Goal: Task Accomplishment & Management: Complete application form

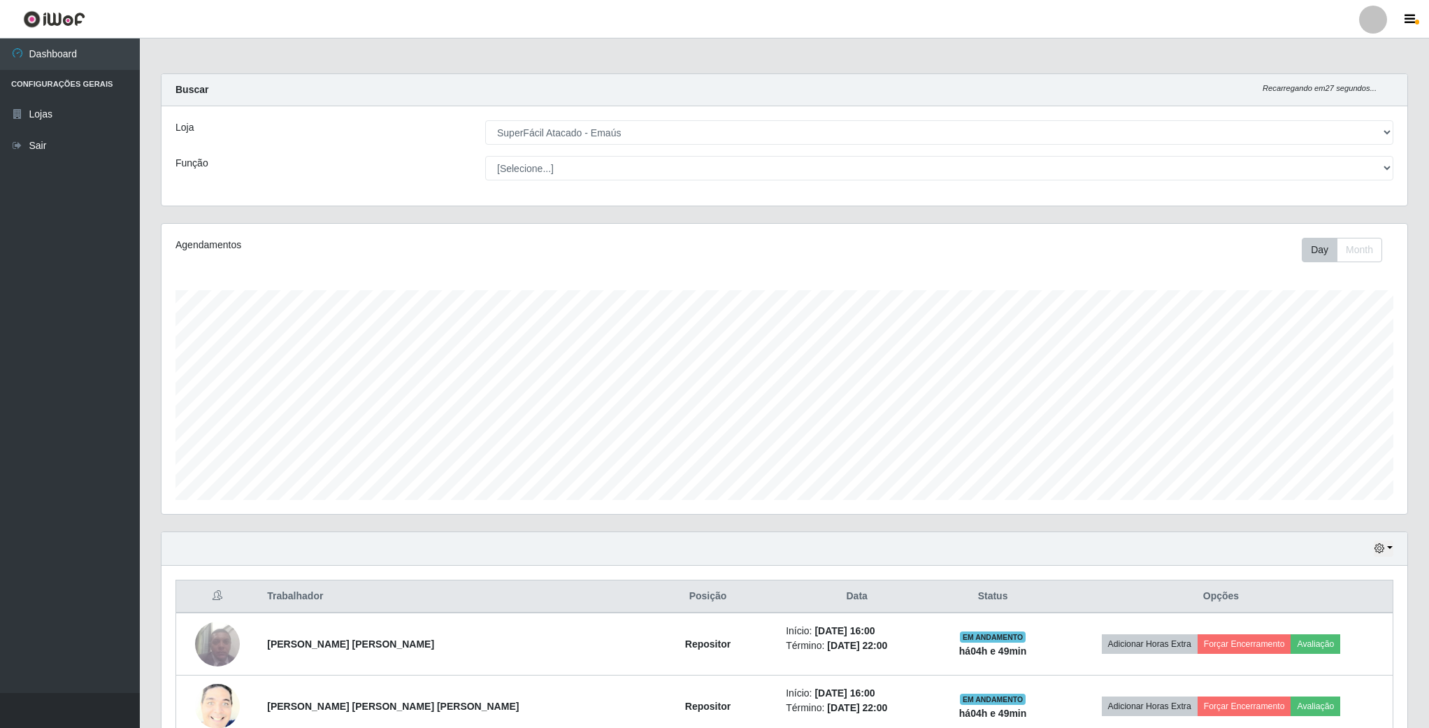
select select "407"
click at [1384, 139] on select "[Selecione...] SuperFácil Atacado - Emaús" at bounding box center [939, 132] width 908 height 24
click at [485, 120] on select "[Selecione...] SuperFácil Atacado - Emaús" at bounding box center [939, 132] width 908 height 24
click at [1379, 175] on select "[Selecione...] Auxiliar de Estacionamento Auxiliar de Estacionamento + Auxiliar…" at bounding box center [939, 168] width 908 height 24
select select "72"
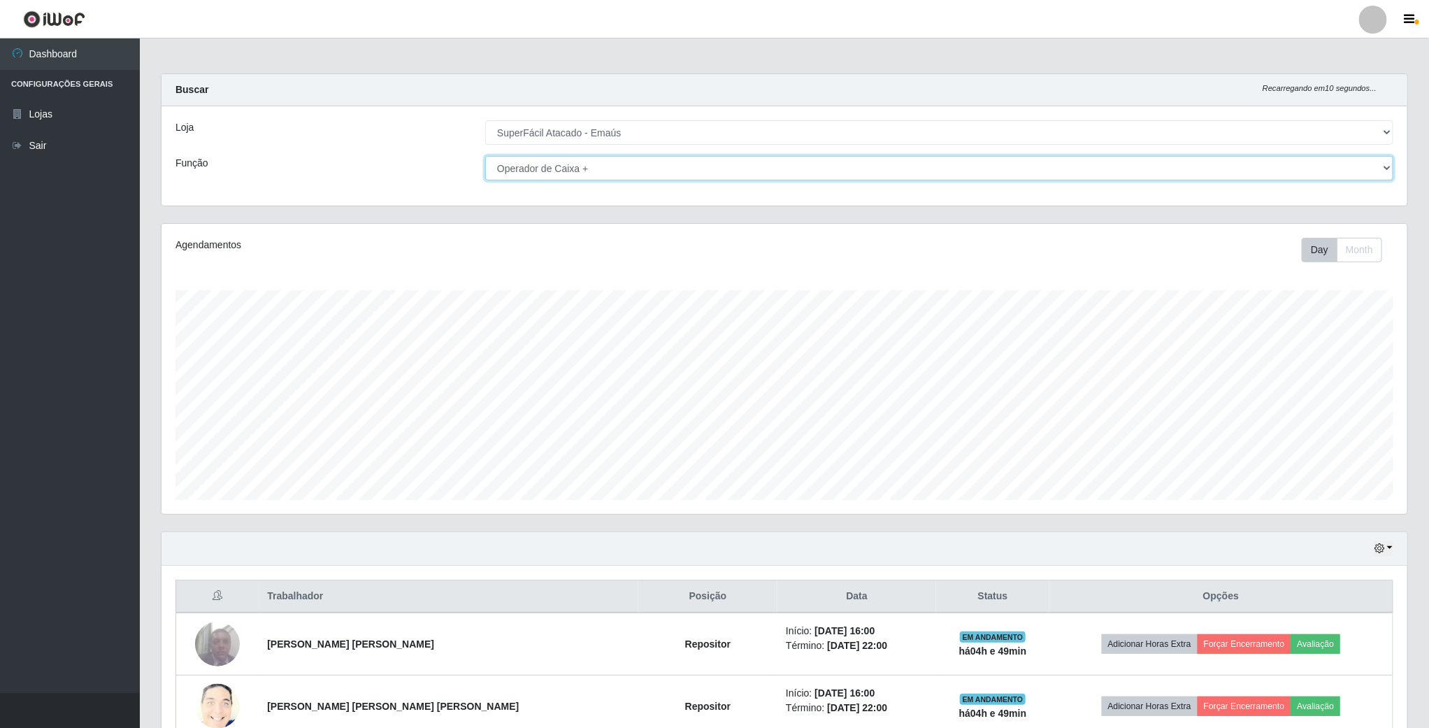
click at [486, 156] on select "[Selecione...] Auxiliar de Estacionamento Auxiliar de Estacionamento + Auxiliar…" at bounding box center [939, 168] width 908 height 24
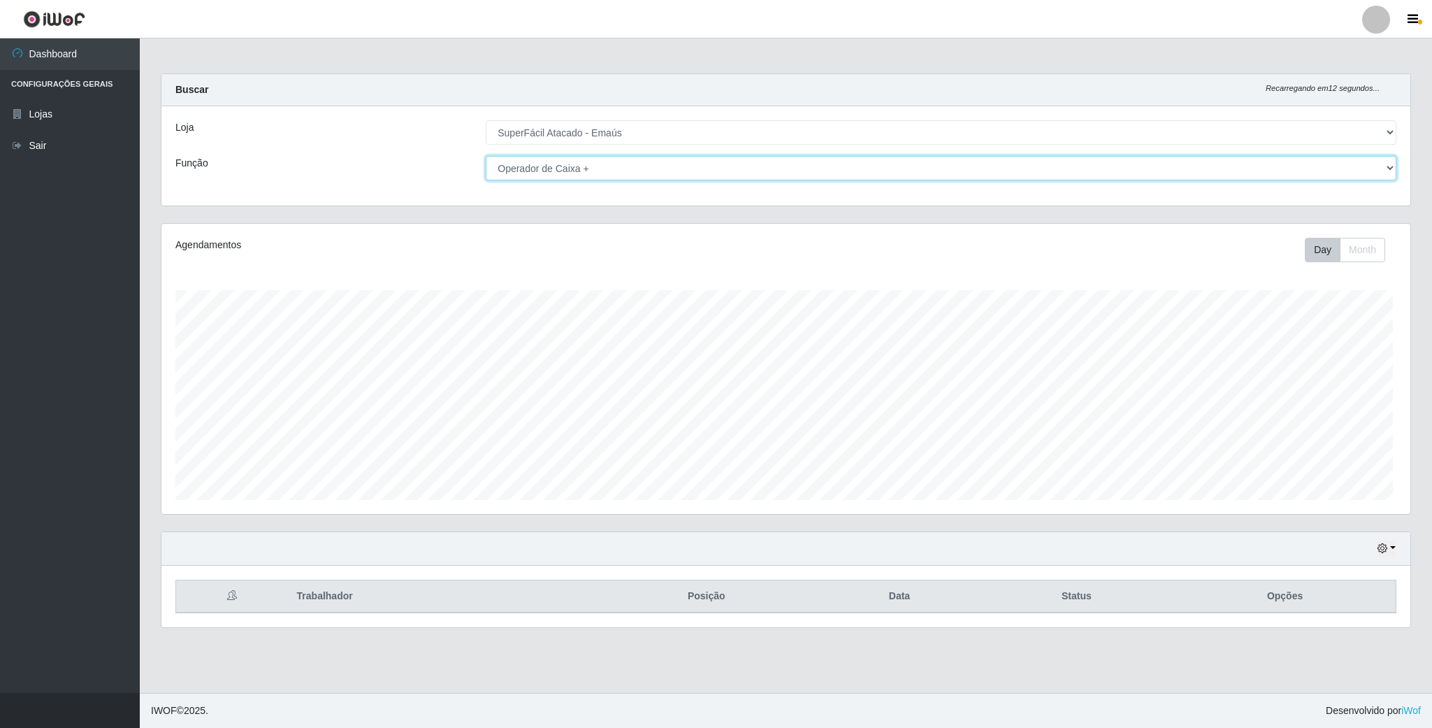
scroll to position [292, 1248]
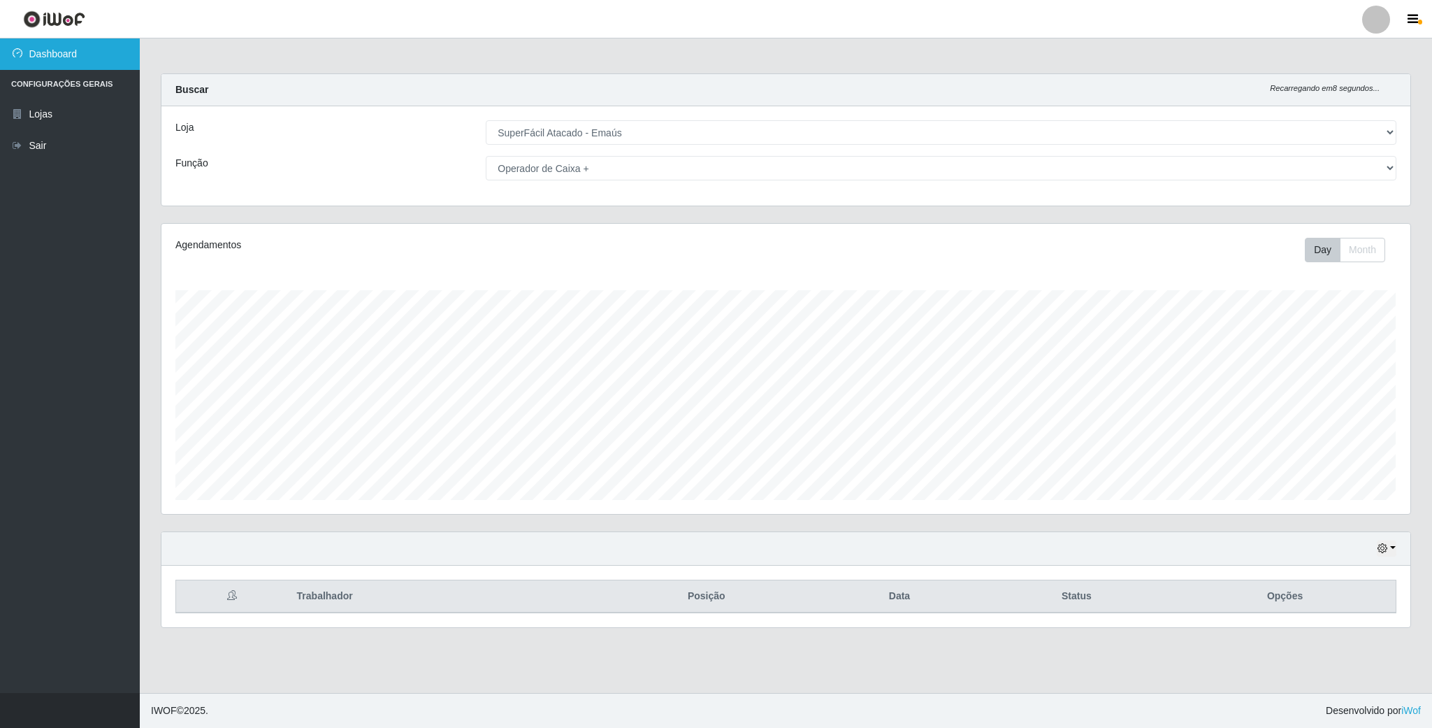
click at [67, 53] on link "Dashboard" at bounding box center [70, 53] width 140 height 31
click at [49, 145] on link "Sair" at bounding box center [70, 145] width 140 height 31
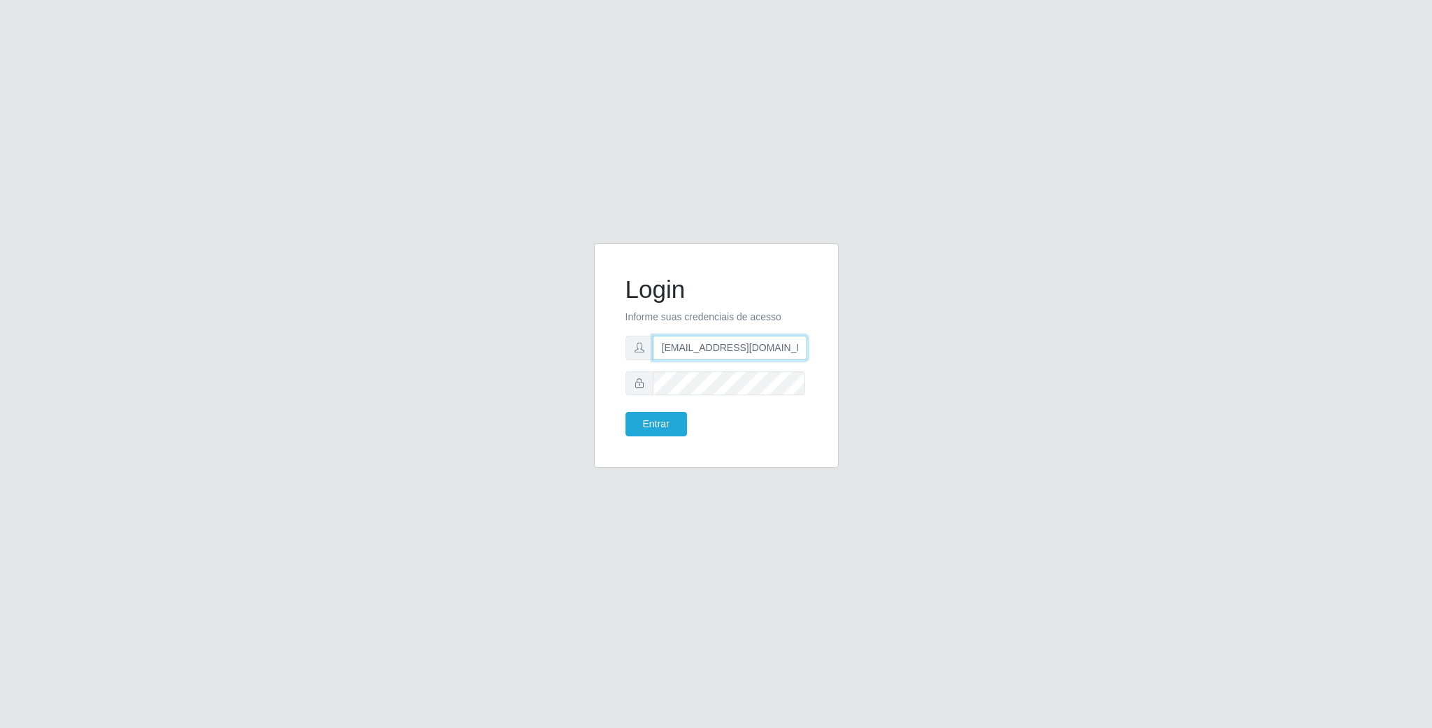
scroll to position [0, 6]
drag, startPoint x: 773, startPoint y: 351, endPoint x: 867, endPoint y: 340, distance: 95.0
click at [867, 340] on div "Login Informe suas credenciais de acesso [EMAIL_ADDRESS][DOMAIN_NAME] Entrar" at bounding box center [716, 364] width 797 height 242
click at [626, 412] on button "Entrar" at bounding box center [657, 424] width 62 height 24
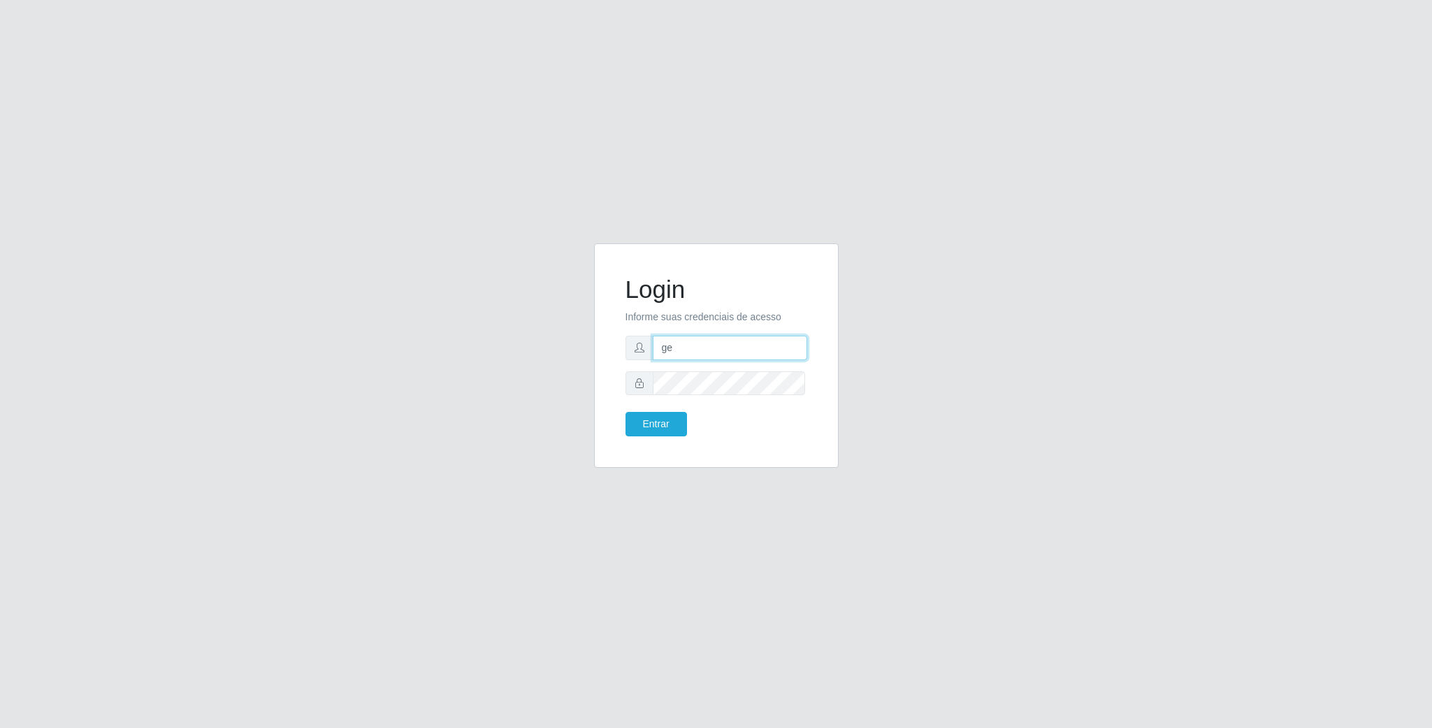
type input "g"
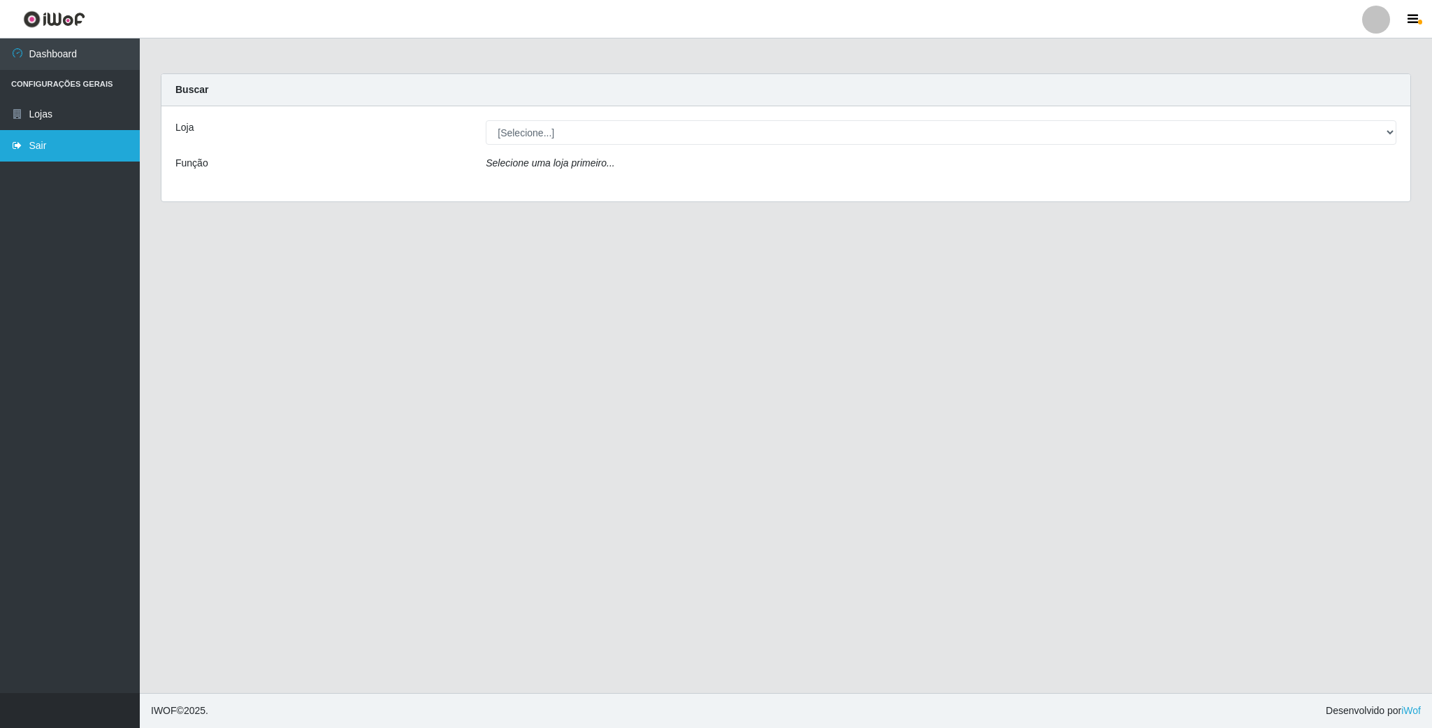
click at [40, 136] on link "Sair" at bounding box center [70, 145] width 140 height 31
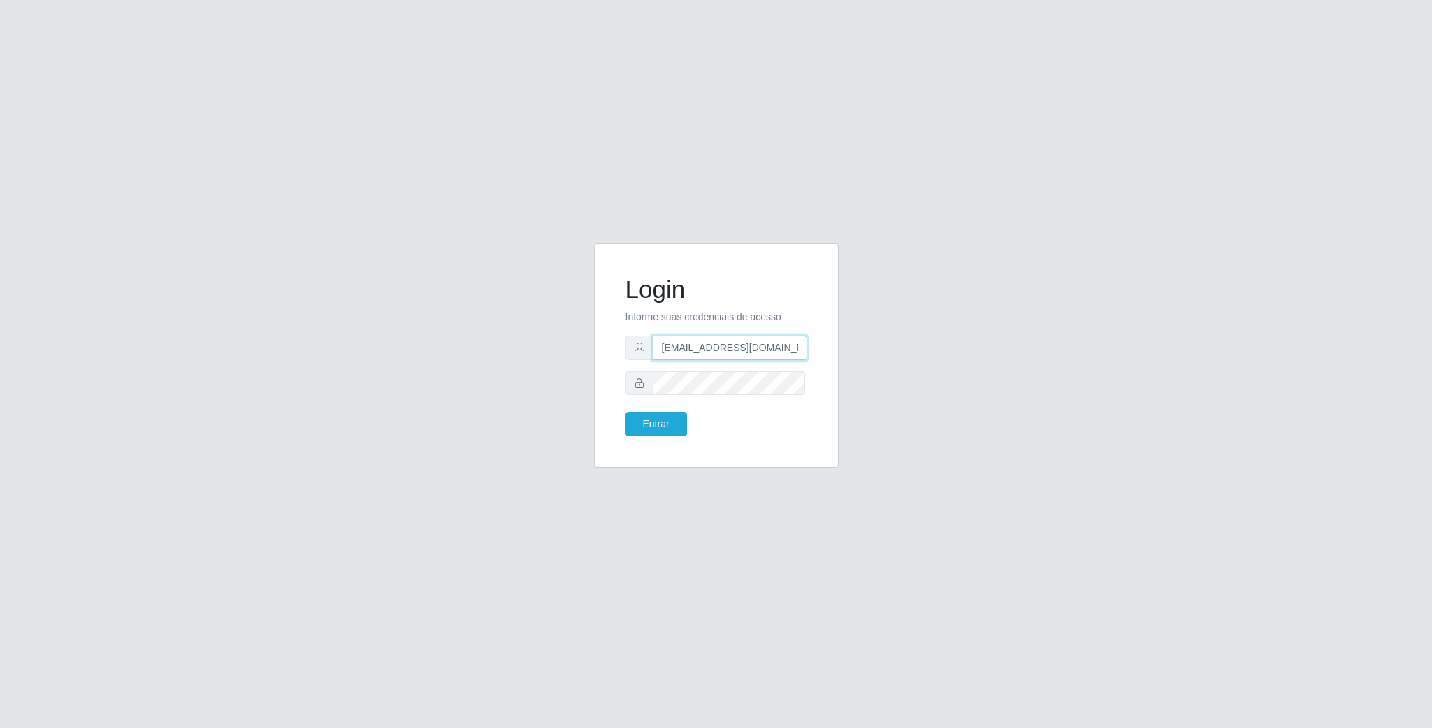
click at [763, 354] on input "[EMAIL_ADDRESS][DOMAIN_NAME]" at bounding box center [730, 348] width 155 height 24
click at [776, 346] on input "[DOMAIN_NAME]" at bounding box center [730, 348] width 155 height 24
type input "g"
type input "[EMAIL_ADDRESS][DOMAIN_NAME]"
click at [626, 412] on button "Entrar" at bounding box center [657, 424] width 62 height 24
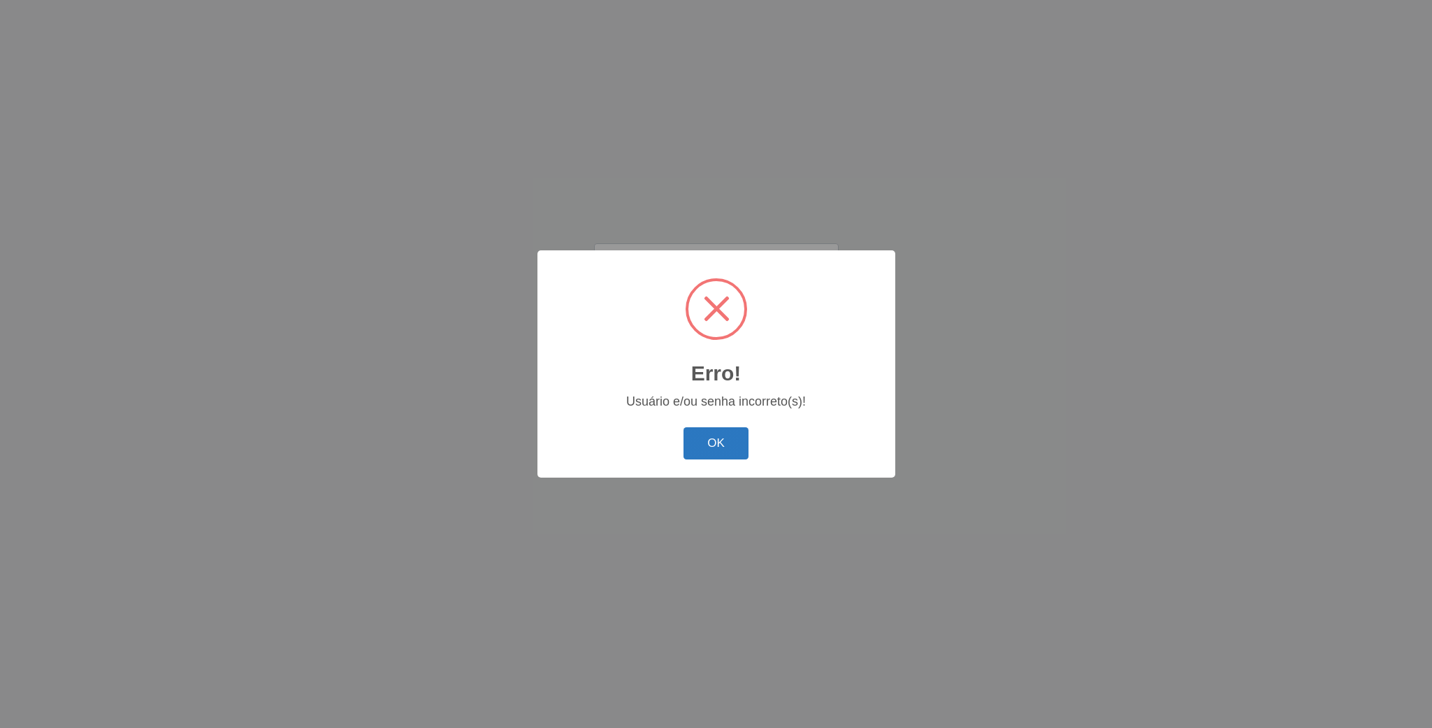
click at [737, 443] on button "OK" at bounding box center [716, 443] width 65 height 33
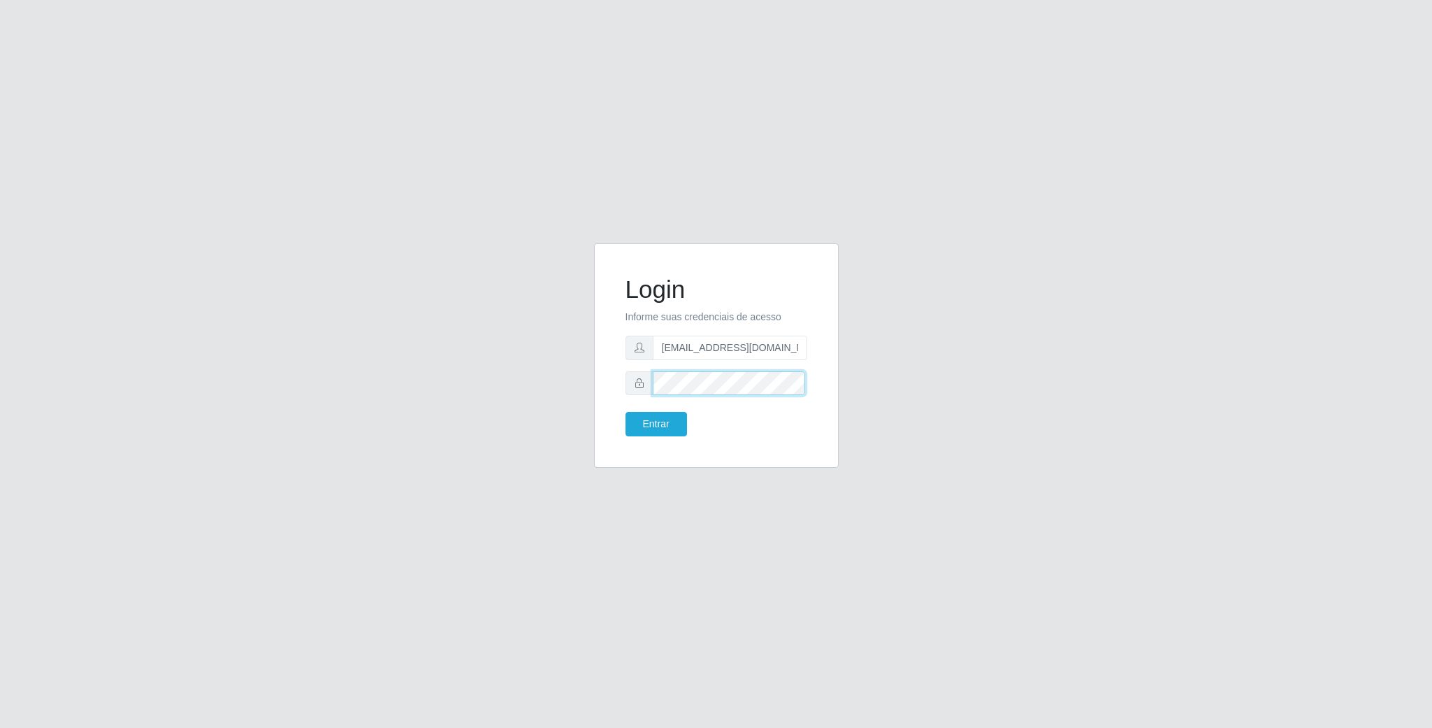
click at [584, 380] on div "Login Informe suas credenciais de acesso [EMAIL_ADDRESS][DOMAIN_NAME] Entrar" at bounding box center [717, 364] width 266 height 242
click at [626, 412] on button "Entrar" at bounding box center [657, 424] width 62 height 24
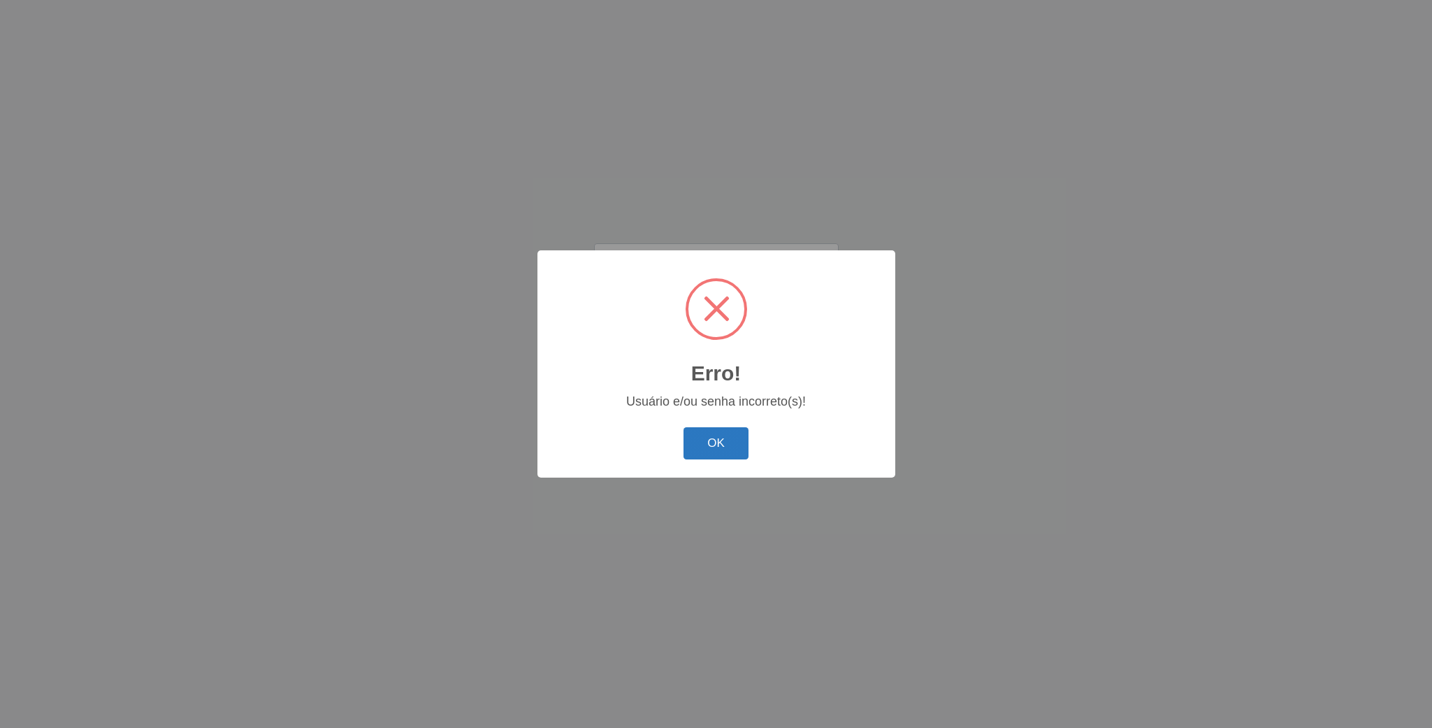
drag, startPoint x: 684, startPoint y: 439, endPoint x: 707, endPoint y: 439, distance: 22.4
click at [699, 439] on button "OK" at bounding box center [716, 443] width 65 height 33
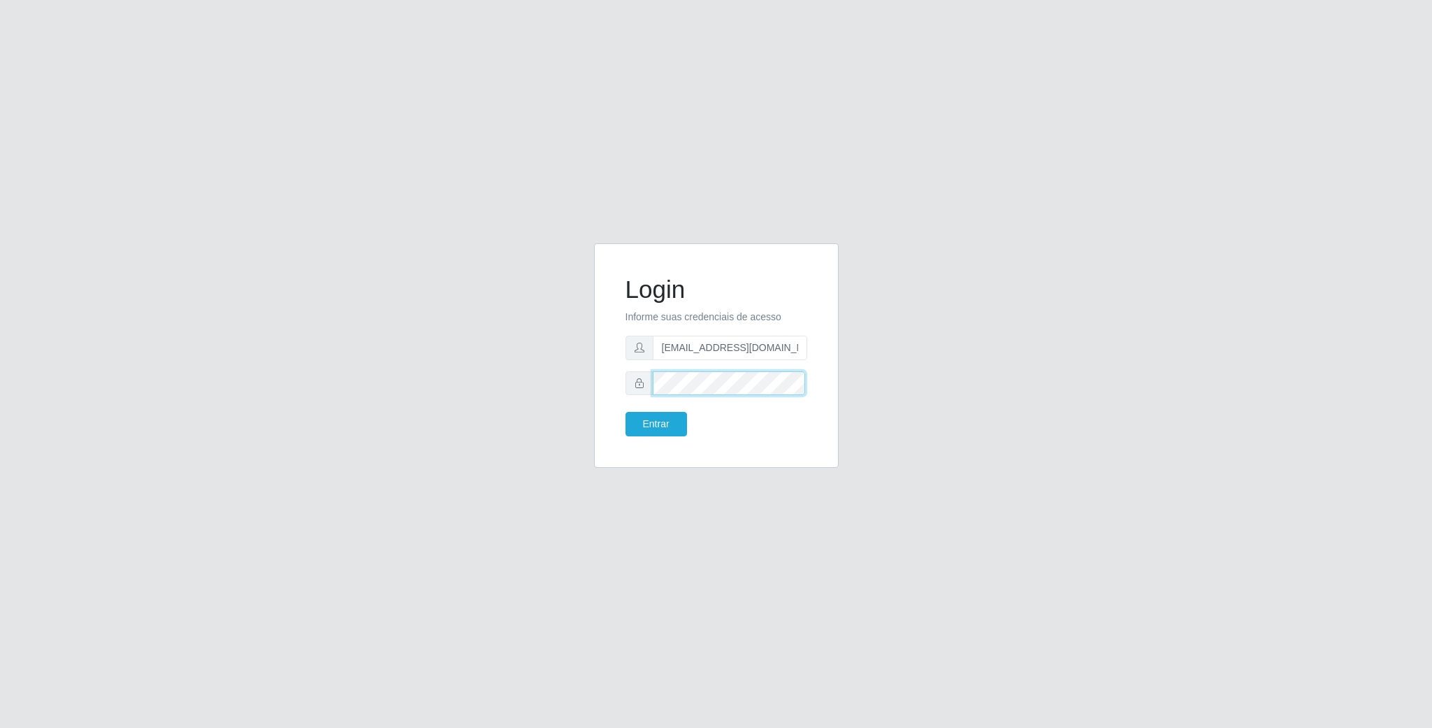
click at [497, 374] on div "Login Informe suas credenciais de acesso [EMAIL_ADDRESS][DOMAIN_NAME] Entrar" at bounding box center [716, 364] width 797 height 242
click at [626, 412] on button "Entrar" at bounding box center [657, 424] width 62 height 24
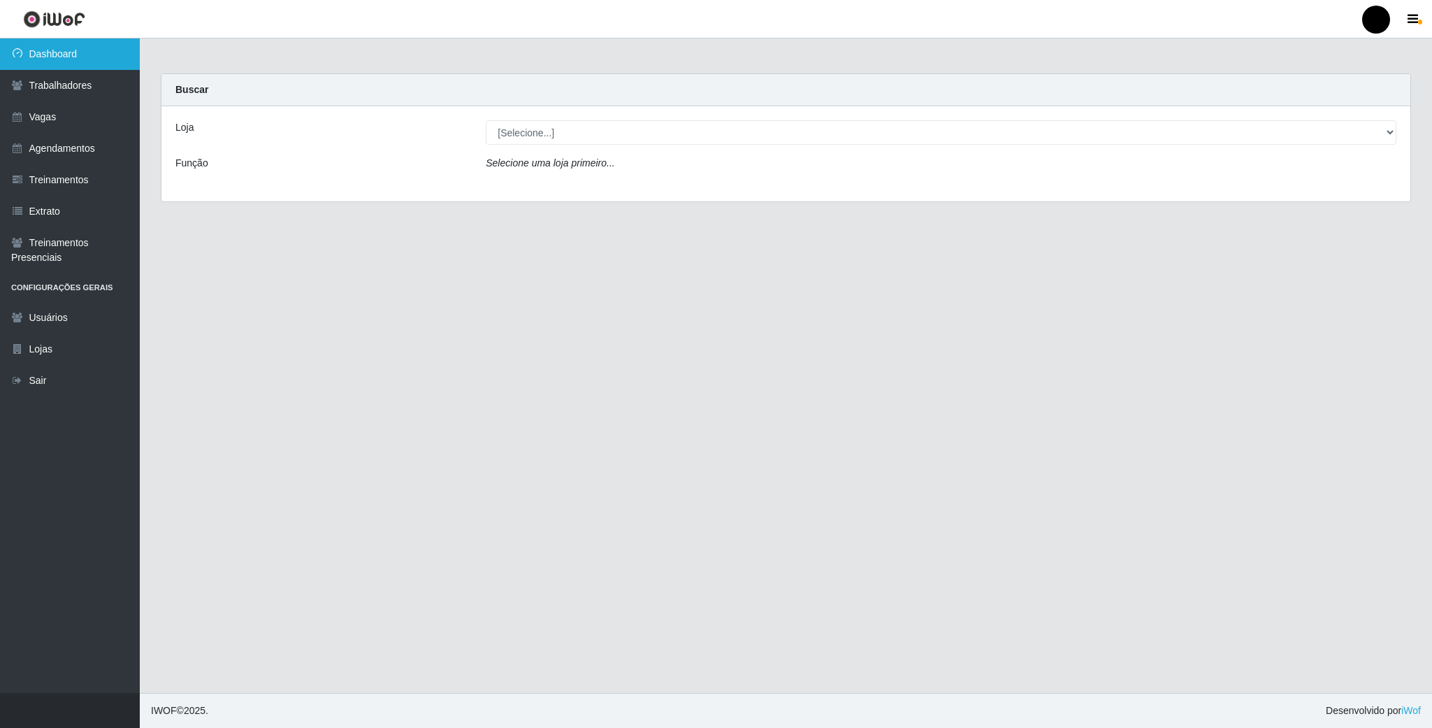
click at [67, 52] on link "Dashboard" at bounding box center [70, 53] width 140 height 31
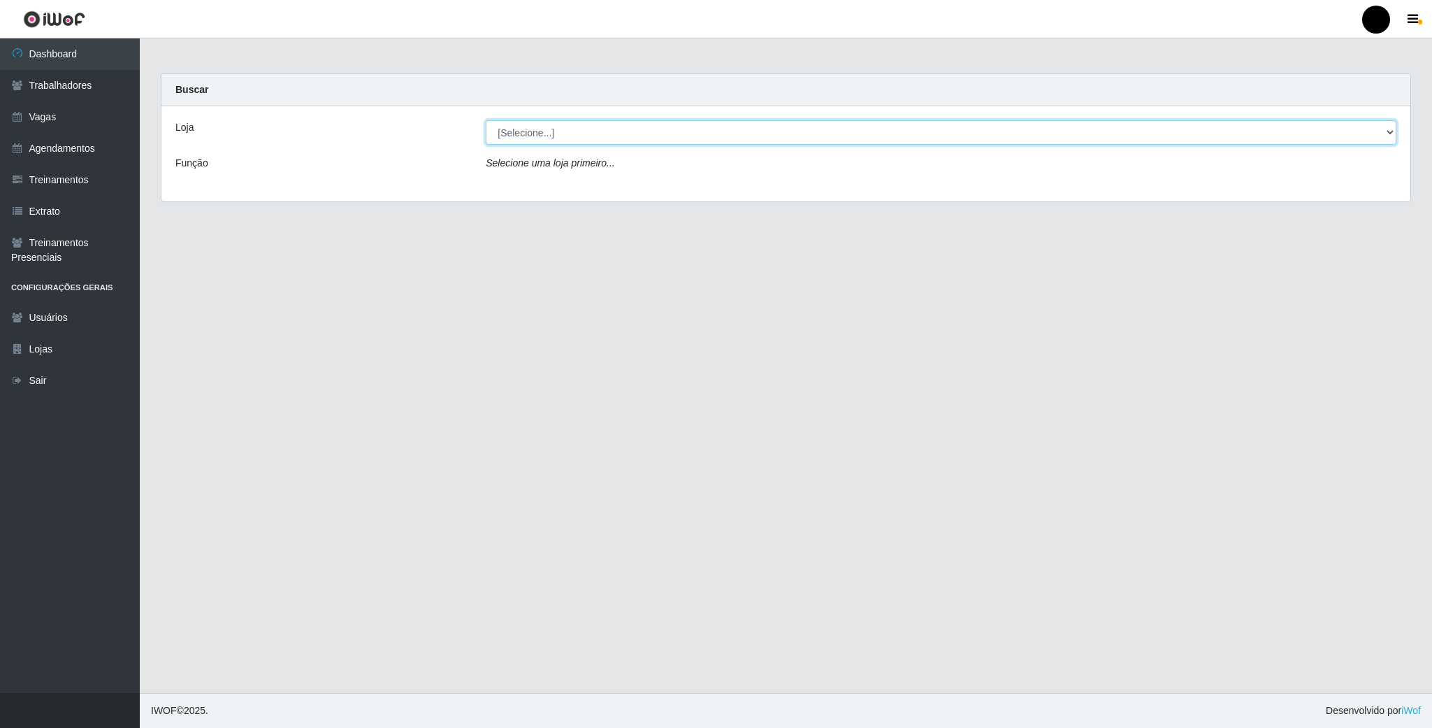
click at [1393, 133] on select "[Selecione...] SuperFácil Atacado - Emaús" at bounding box center [941, 132] width 911 height 24
select select "407"
click at [486, 120] on select "[Selecione...] SuperFácil Atacado - Emaús" at bounding box center [941, 132] width 911 height 24
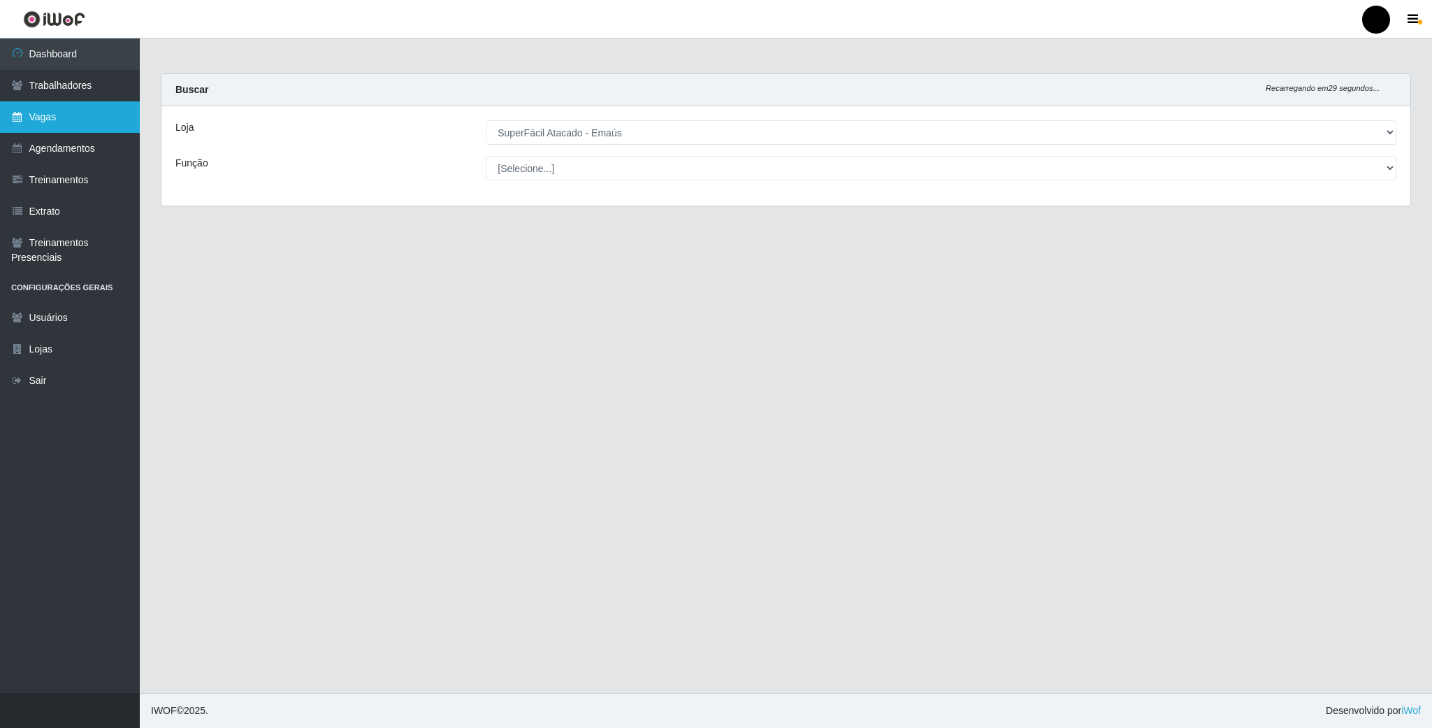
click at [61, 109] on link "Vagas" at bounding box center [70, 116] width 140 height 31
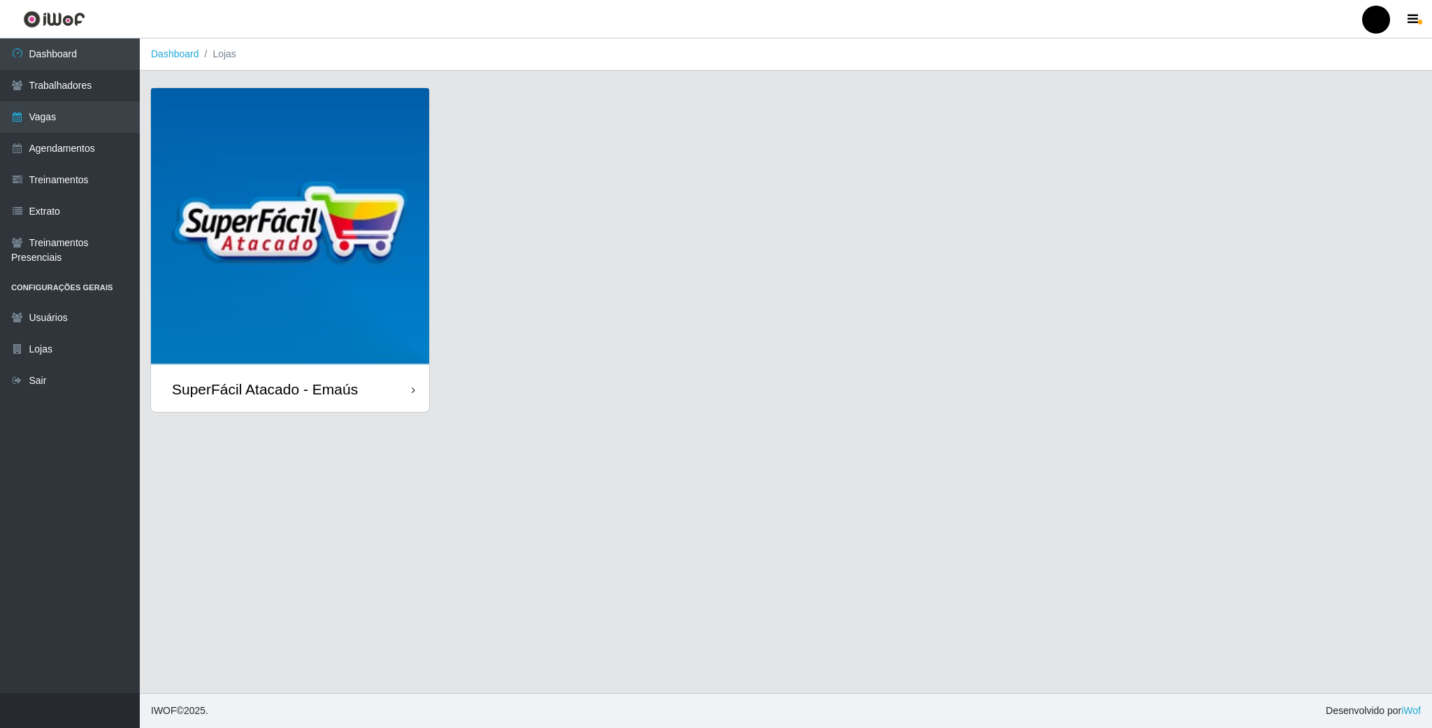
click at [239, 172] on img at bounding box center [290, 227] width 278 height 278
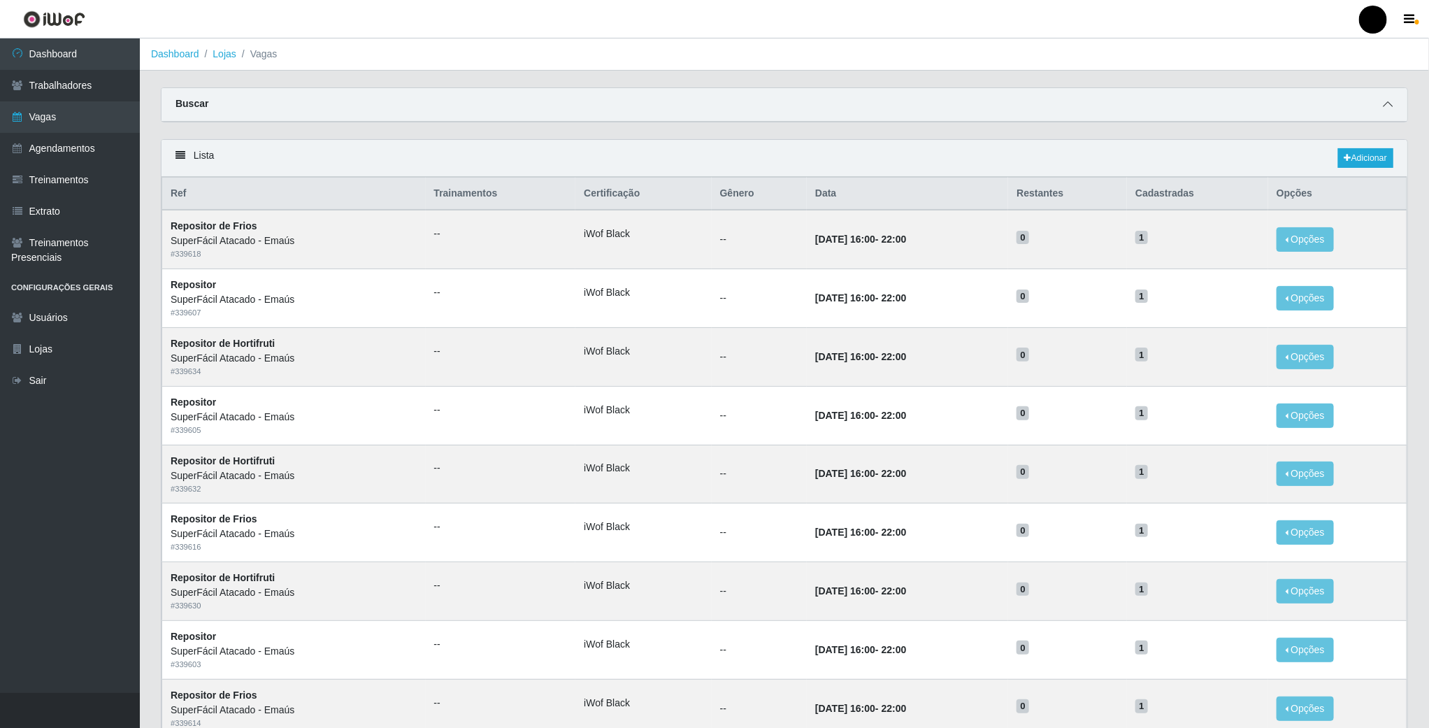
click at [1391, 101] on icon at bounding box center [1388, 104] width 10 height 10
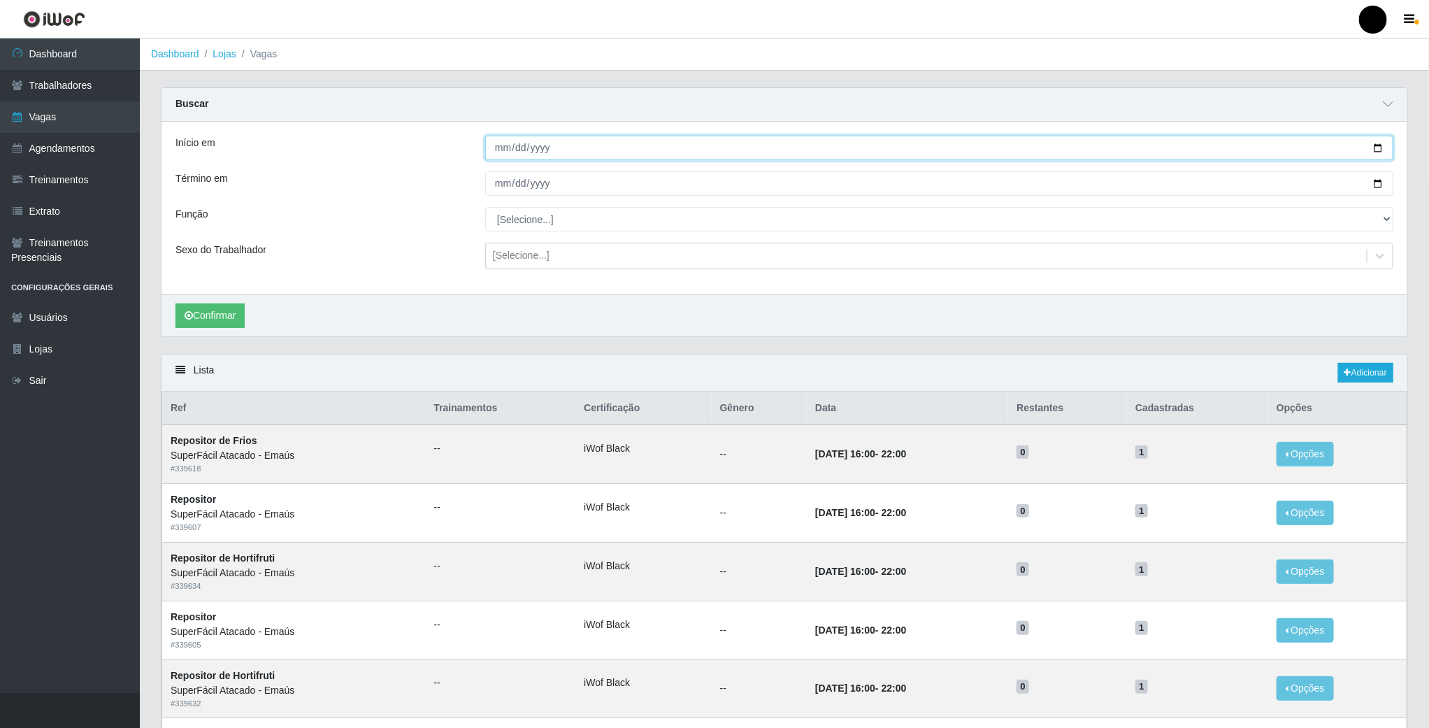
click at [1381, 145] on input "Início em" at bounding box center [939, 148] width 908 height 24
type input "[DATE]"
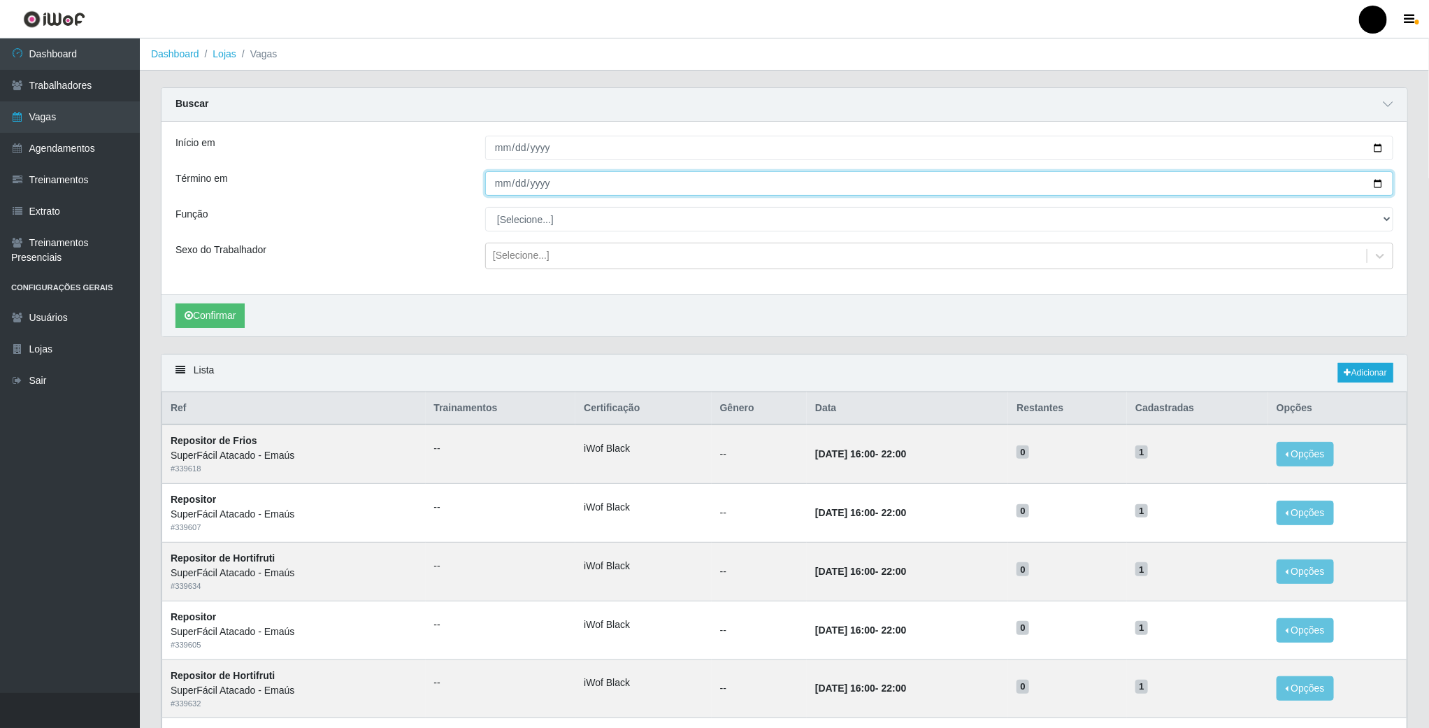
click at [1374, 187] on input "Término em" at bounding box center [939, 183] width 908 height 24
type input "[DATE]"
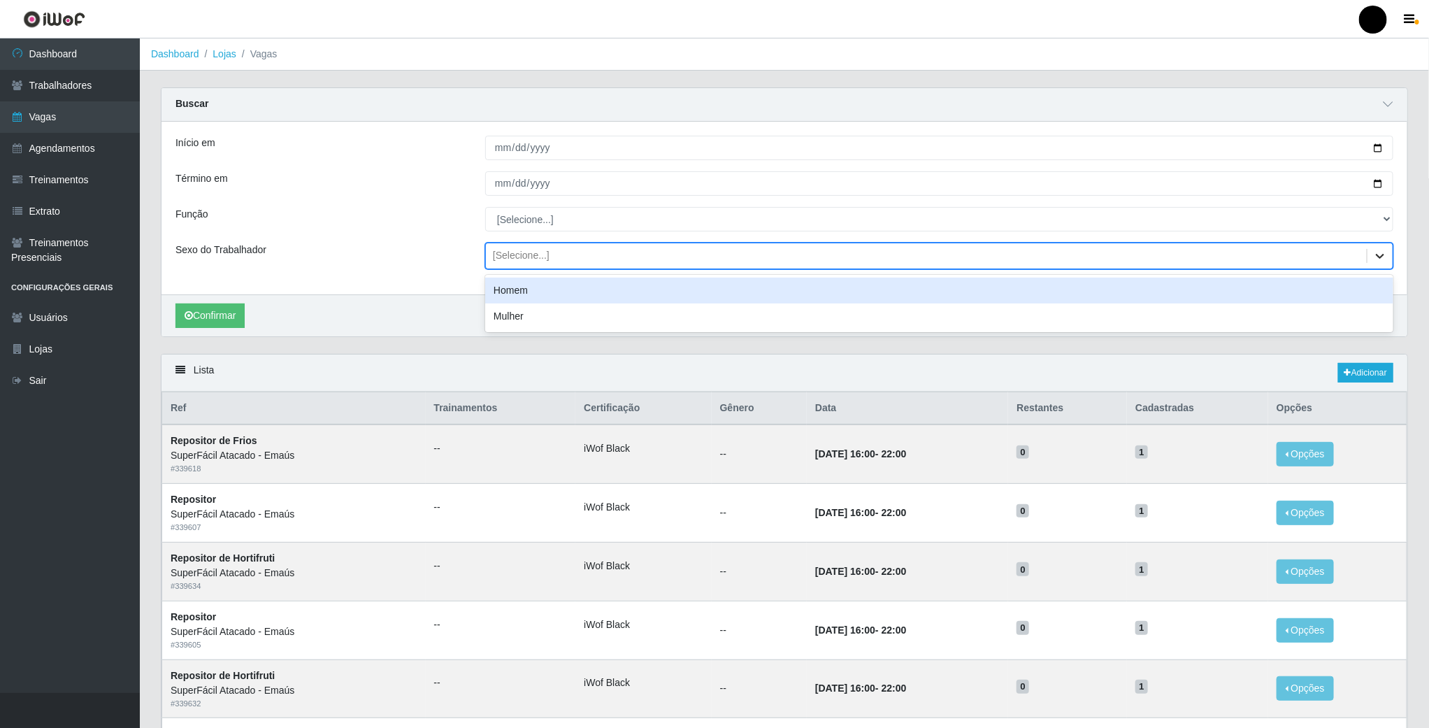
click at [1385, 259] on icon at bounding box center [1380, 256] width 14 height 14
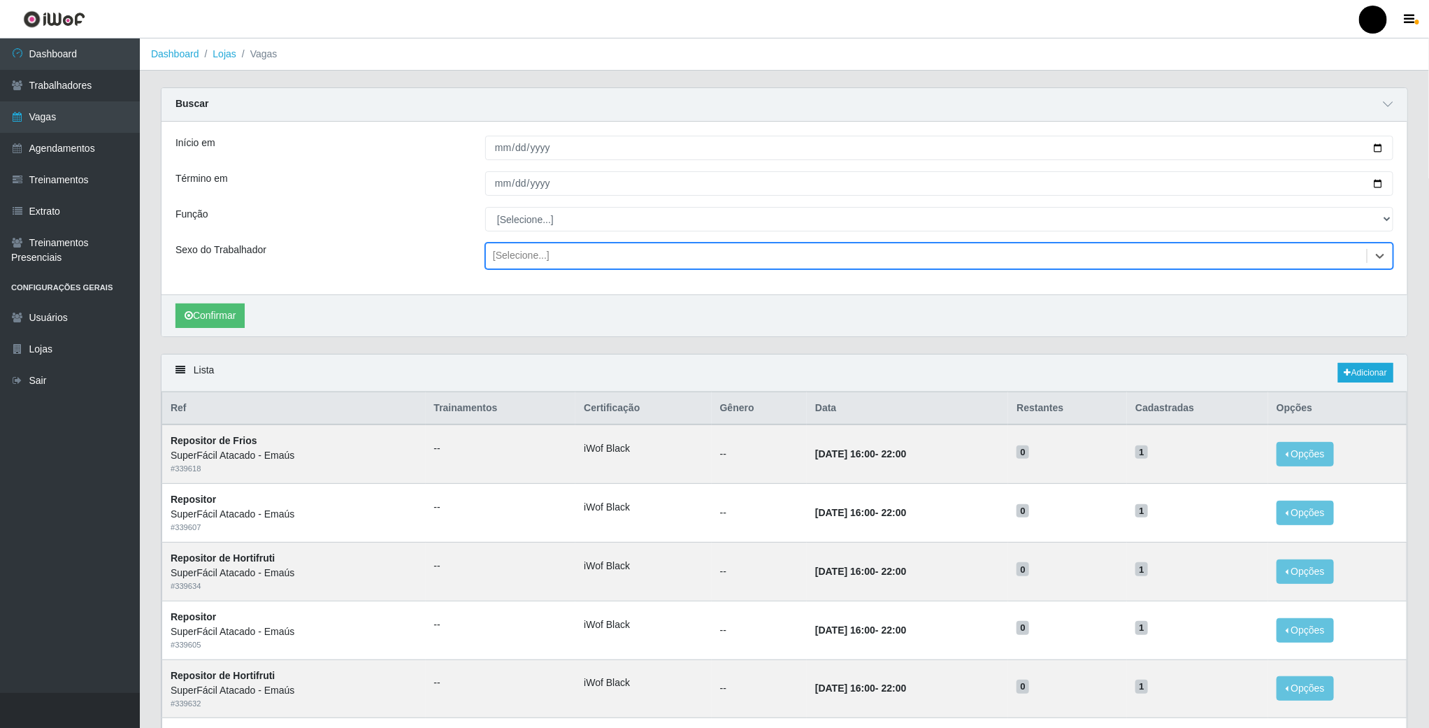
click at [822, 258] on div "[Selecione...]" at bounding box center [926, 256] width 881 height 23
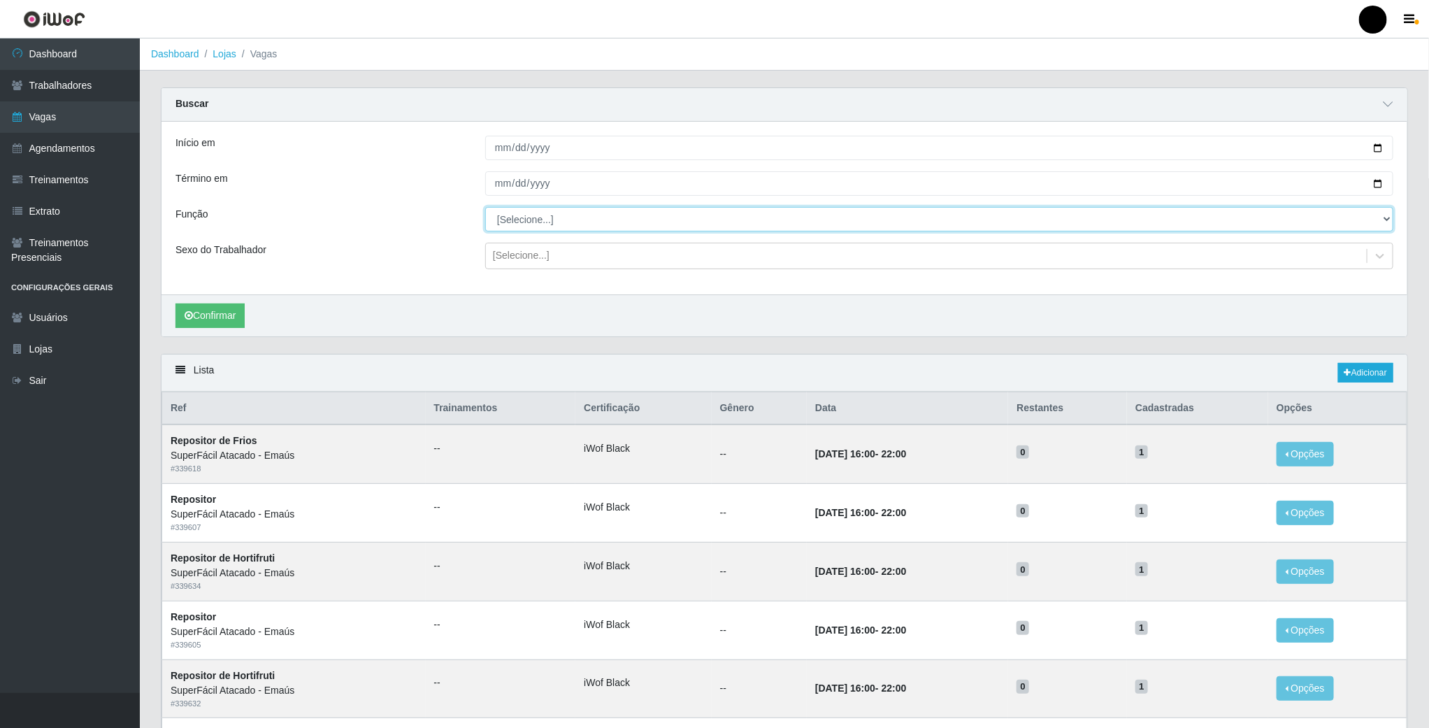
click at [753, 218] on select "[Selecione...] Auxiliar de Estacionamento Auxiliar de Estacionamento + Auxiliar…" at bounding box center [939, 219] width 908 height 24
click at [485, 208] on select "[Selecione...] Auxiliar de Estacionamento Auxiliar de Estacionamento + Auxiliar…" at bounding box center [939, 219] width 908 height 24
click at [598, 231] on select "[Selecione...] Auxiliar de Estacionamento Auxiliar de Estacionamento + Auxiliar…" at bounding box center [939, 219] width 908 height 24
select select "72"
click at [485, 208] on select "[Selecione...] Auxiliar de Estacionamento Auxiliar de Estacionamento + Auxiliar…" at bounding box center [939, 219] width 908 height 24
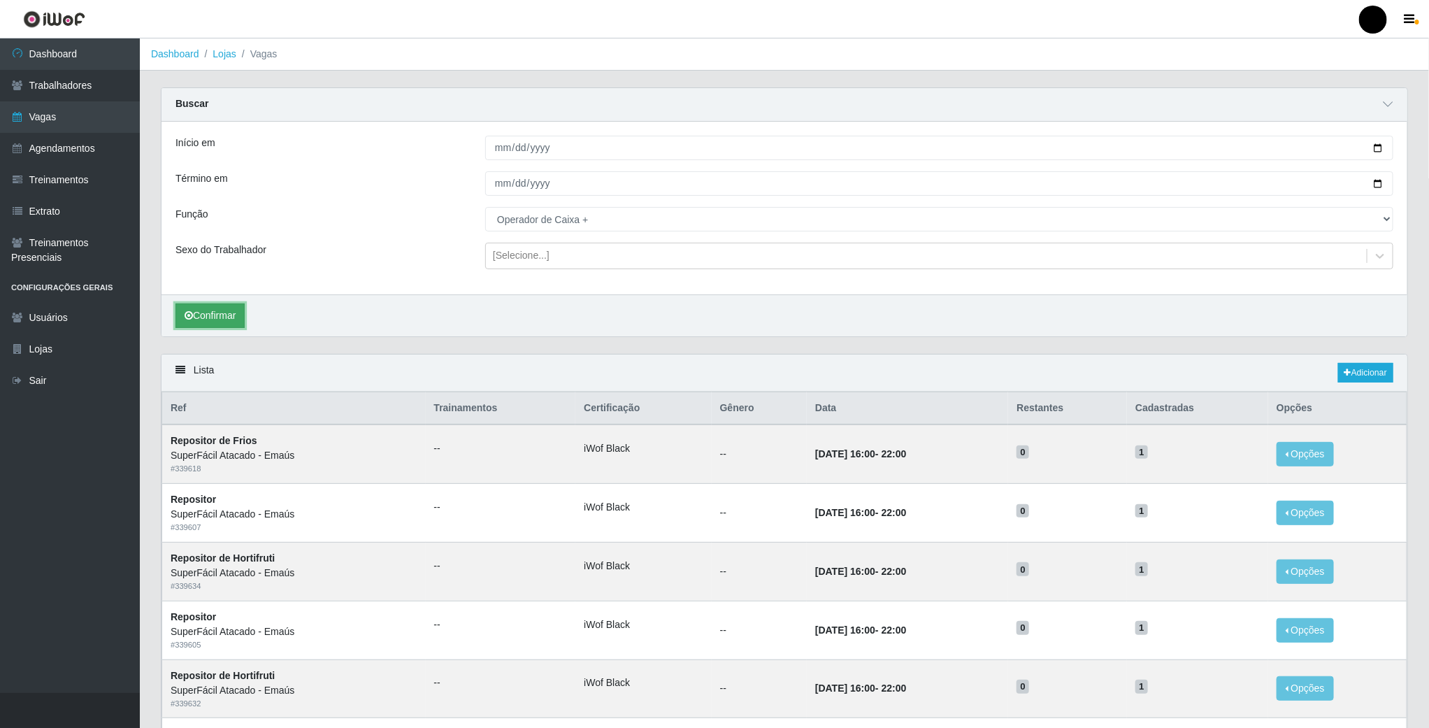
click at [231, 306] on button "Confirmar" at bounding box center [209, 315] width 69 height 24
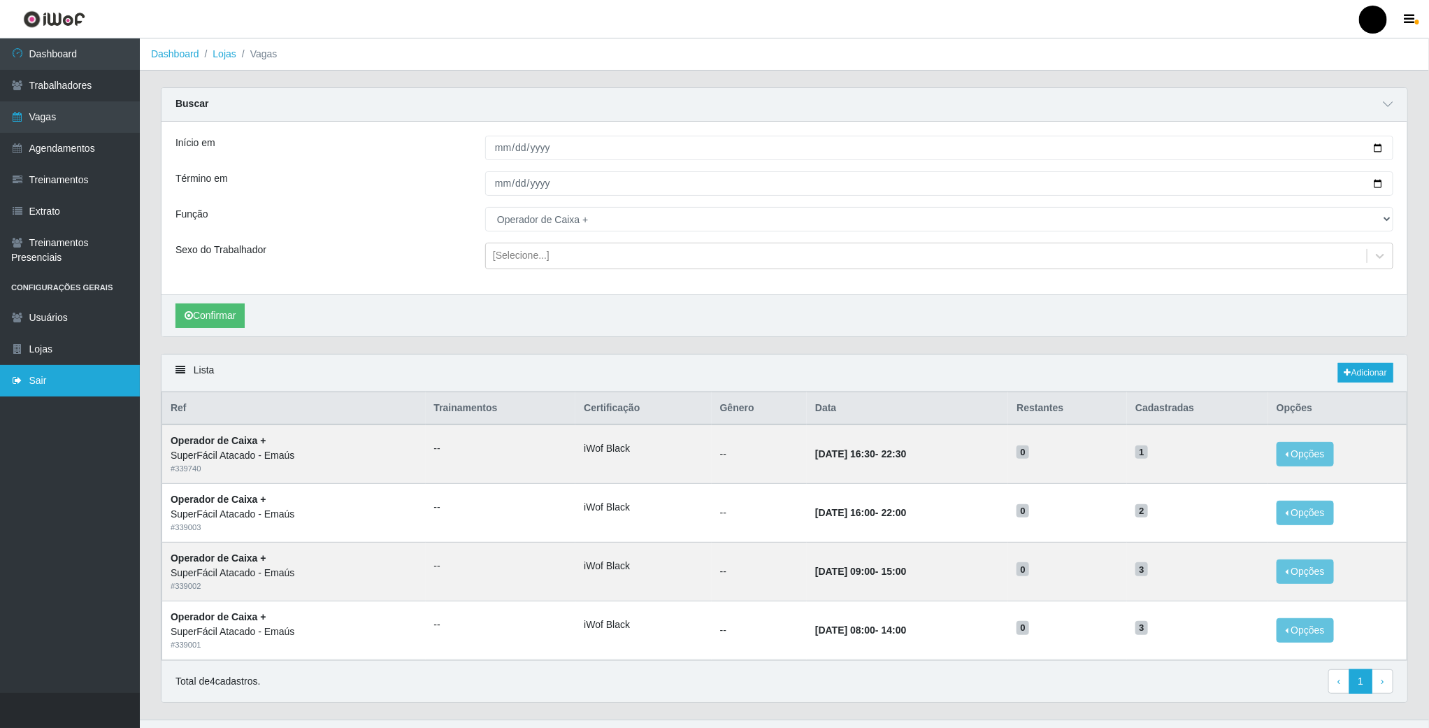
click at [49, 375] on link "Sair" at bounding box center [70, 380] width 140 height 31
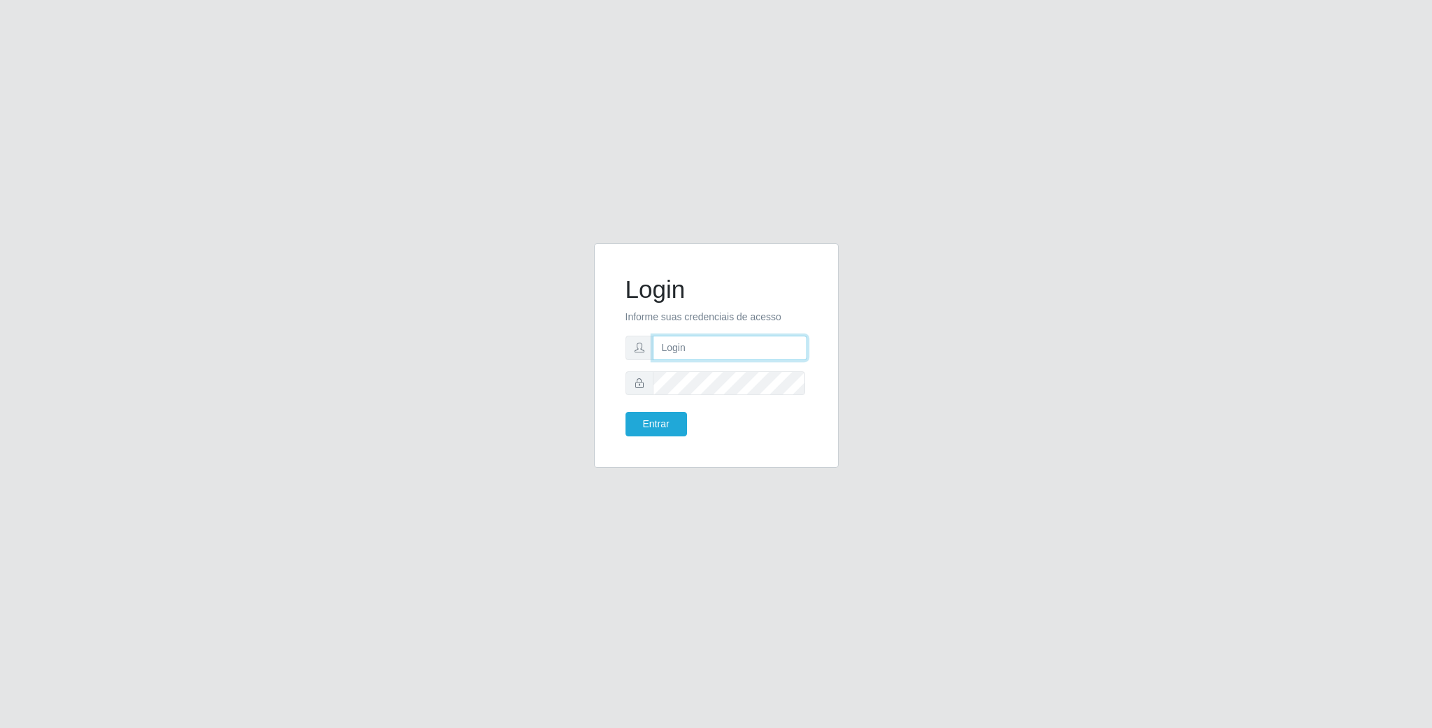
type input "[EMAIL_ADDRESS][DOMAIN_NAME]"
